Goal: Find contact information: Find contact information

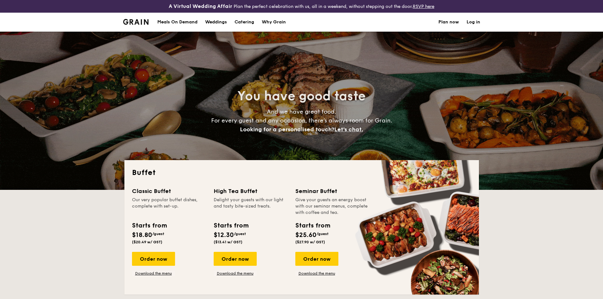
select select
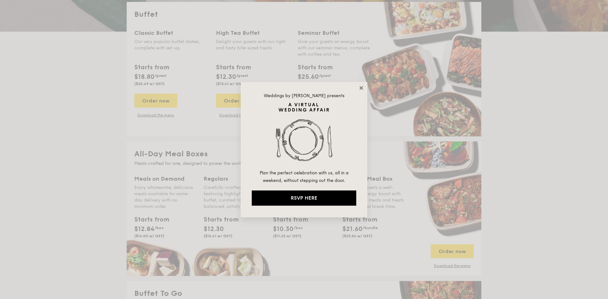
click at [361, 86] on icon at bounding box center [361, 88] width 6 height 6
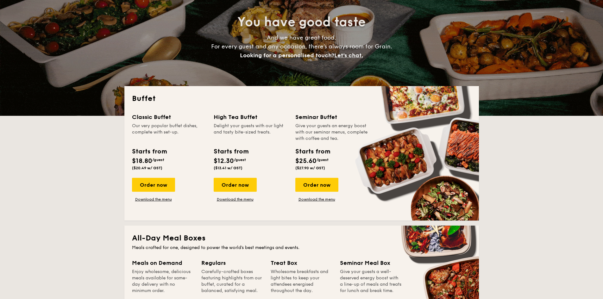
scroll to position [63, 0]
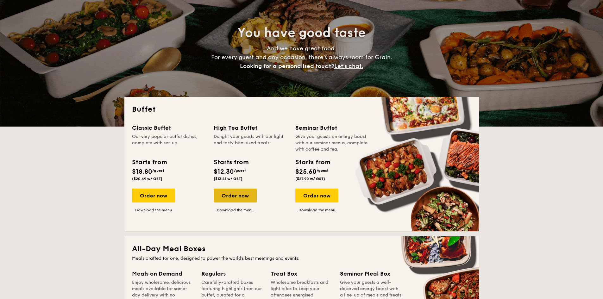
click at [237, 195] on div "Order now" at bounding box center [235, 196] width 43 height 14
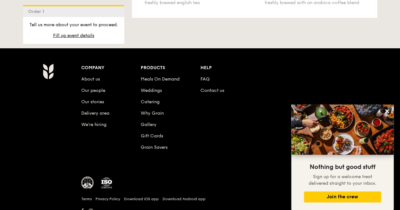
scroll to position [1212, 0]
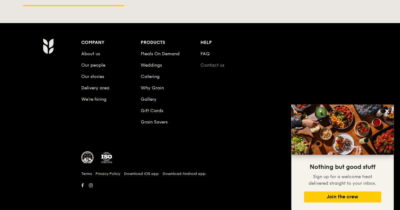
click at [209, 67] on link "Contact us" at bounding box center [213, 65] width 24 height 5
select select
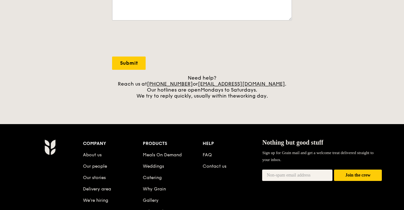
scroll to position [222, 0]
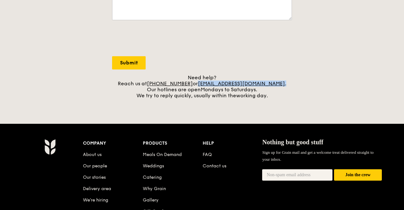
drag, startPoint x: 289, startPoint y: 88, endPoint x: 207, endPoint y: 88, distance: 82.0
click at [207, 88] on div "Need help? Reach us at +65 3163 5335 or concierge@grain.com.sg . Our hotlines a…" at bounding box center [202, 87] width 180 height 24
copy div "concierge@grain.com.sg ."
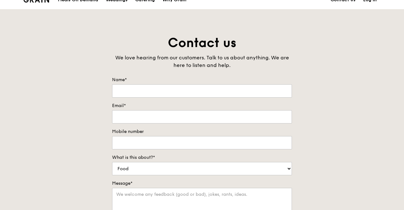
scroll to position [0, 0]
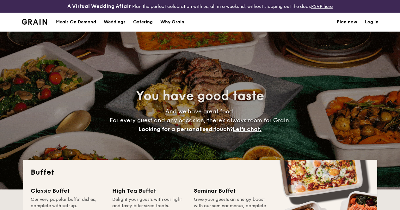
select select
